Goal: Task Accomplishment & Management: Manage account settings

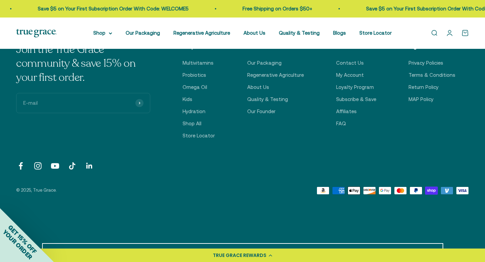
scroll to position [2330, 0]
click at [354, 85] on link "Loyalty Program" at bounding box center [355, 88] width 38 height 8
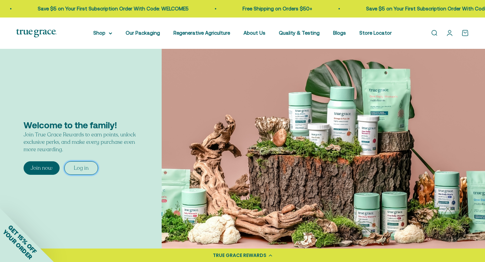
click at [87, 166] on div "Log in" at bounding box center [81, 167] width 15 height 7
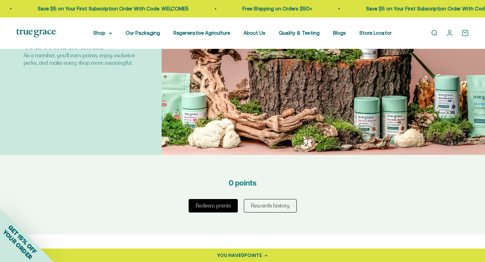
scroll to position [96, 0]
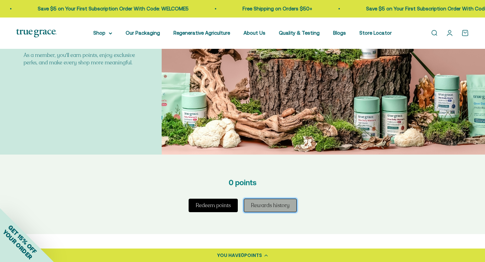
click at [253, 203] on button "Rewards history" at bounding box center [270, 205] width 53 height 13
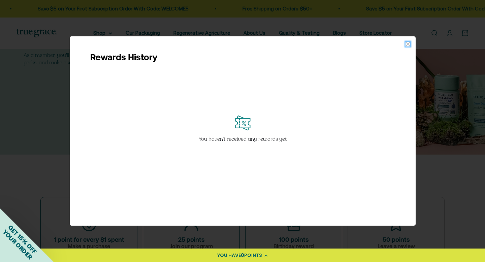
click at [407, 45] on icon "close window" at bounding box center [408, 44] width 5 height 5
